Goal: Check status: Check status

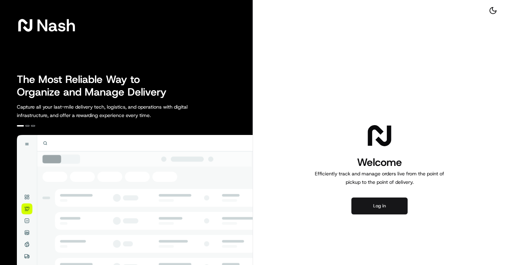
click at [376, 198] on button "Log in" at bounding box center [379, 205] width 56 height 17
